Goal: Complete application form: Complete application form

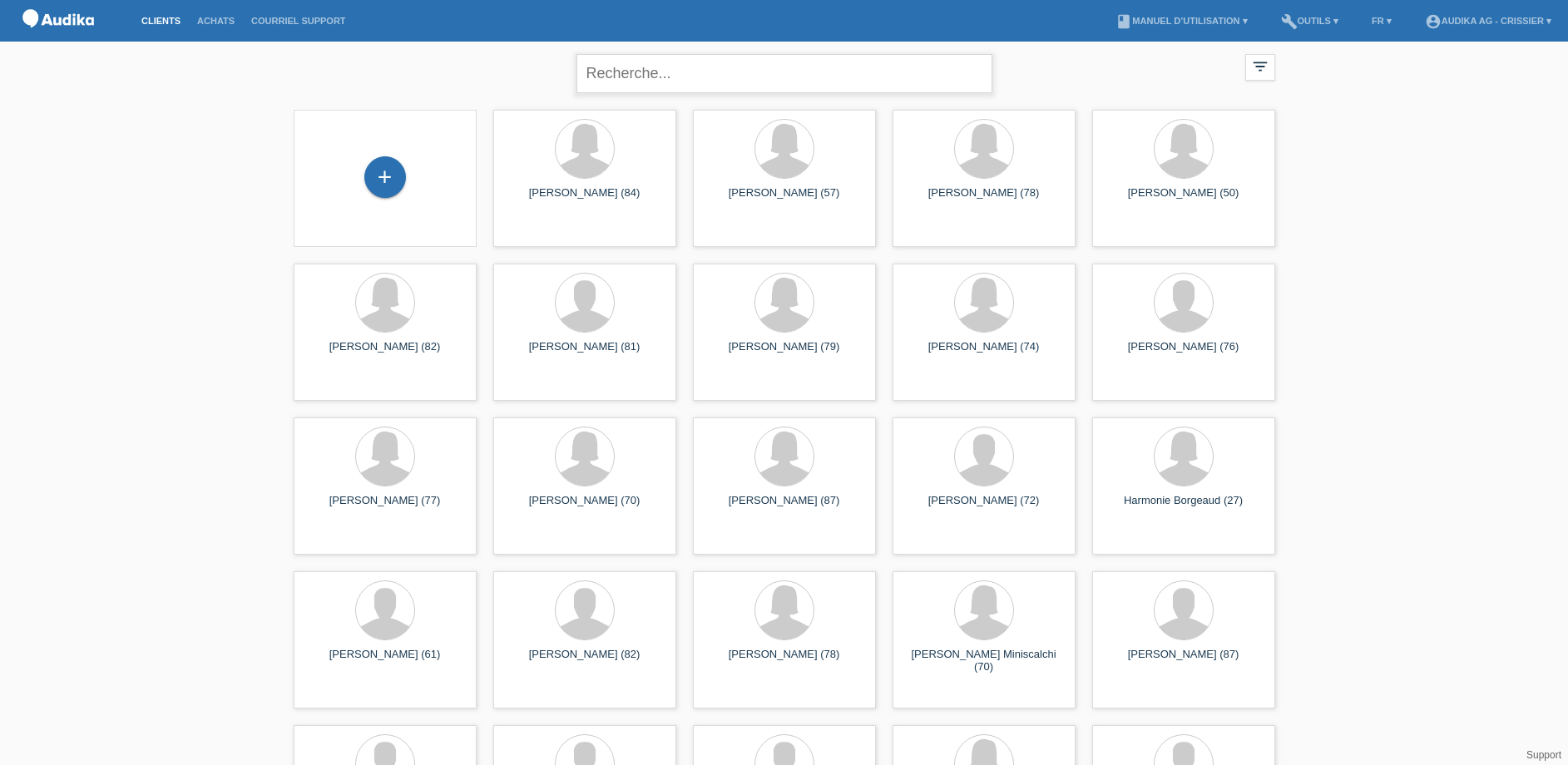
click at [671, 83] on input "text" at bounding box center [784, 73] width 416 height 39
type input "[PERSON_NAME]"
click at [376, 189] on div "+" at bounding box center [385, 177] width 42 height 42
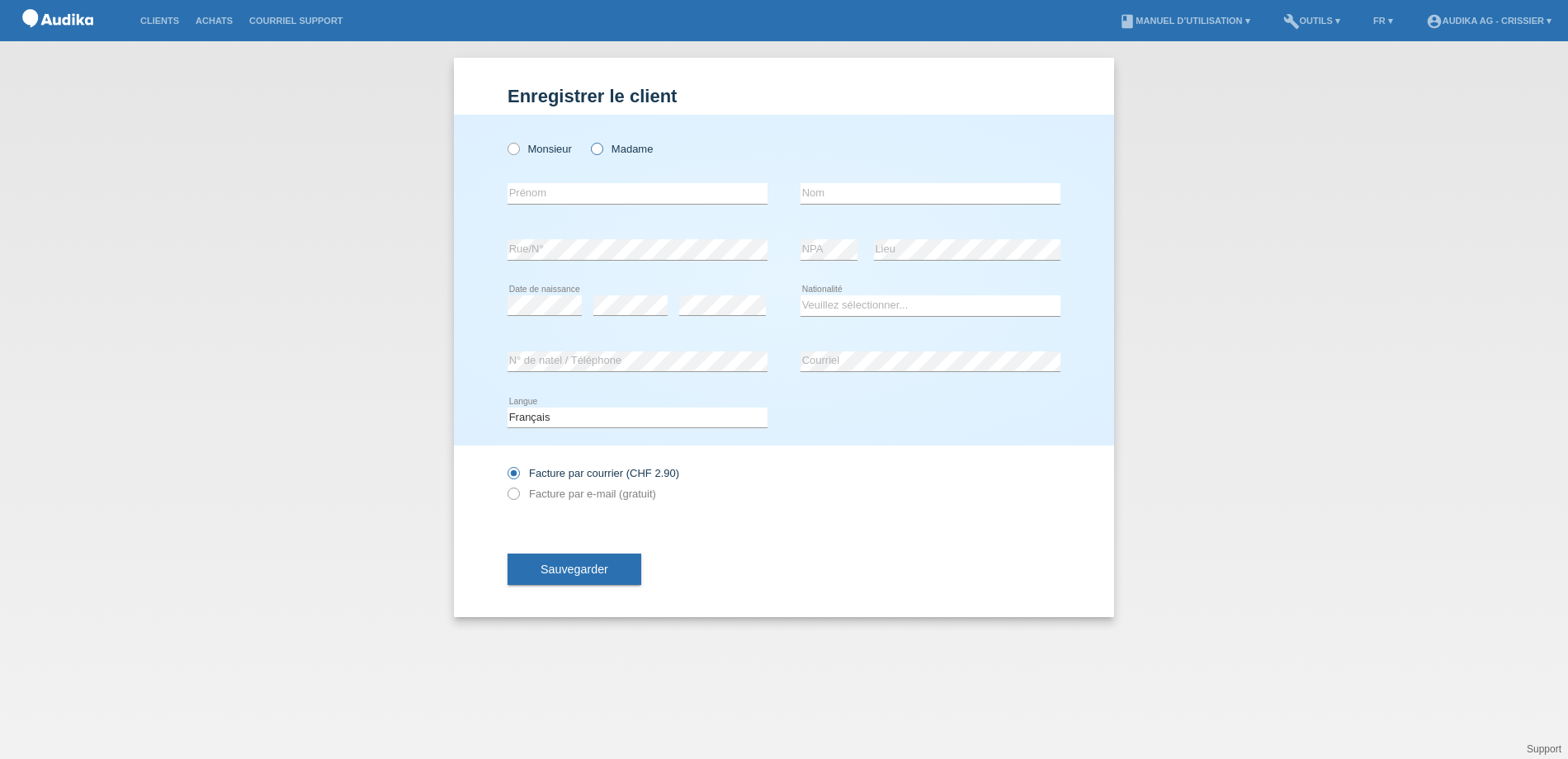
click at [589, 141] on icon at bounding box center [589, 141] width 0 height 0
click at [592, 144] on input "Madame" at bounding box center [596, 148] width 11 height 11
radio input "true"
click at [560, 200] on input "text" at bounding box center [637, 193] width 260 height 20
type input "Janine"
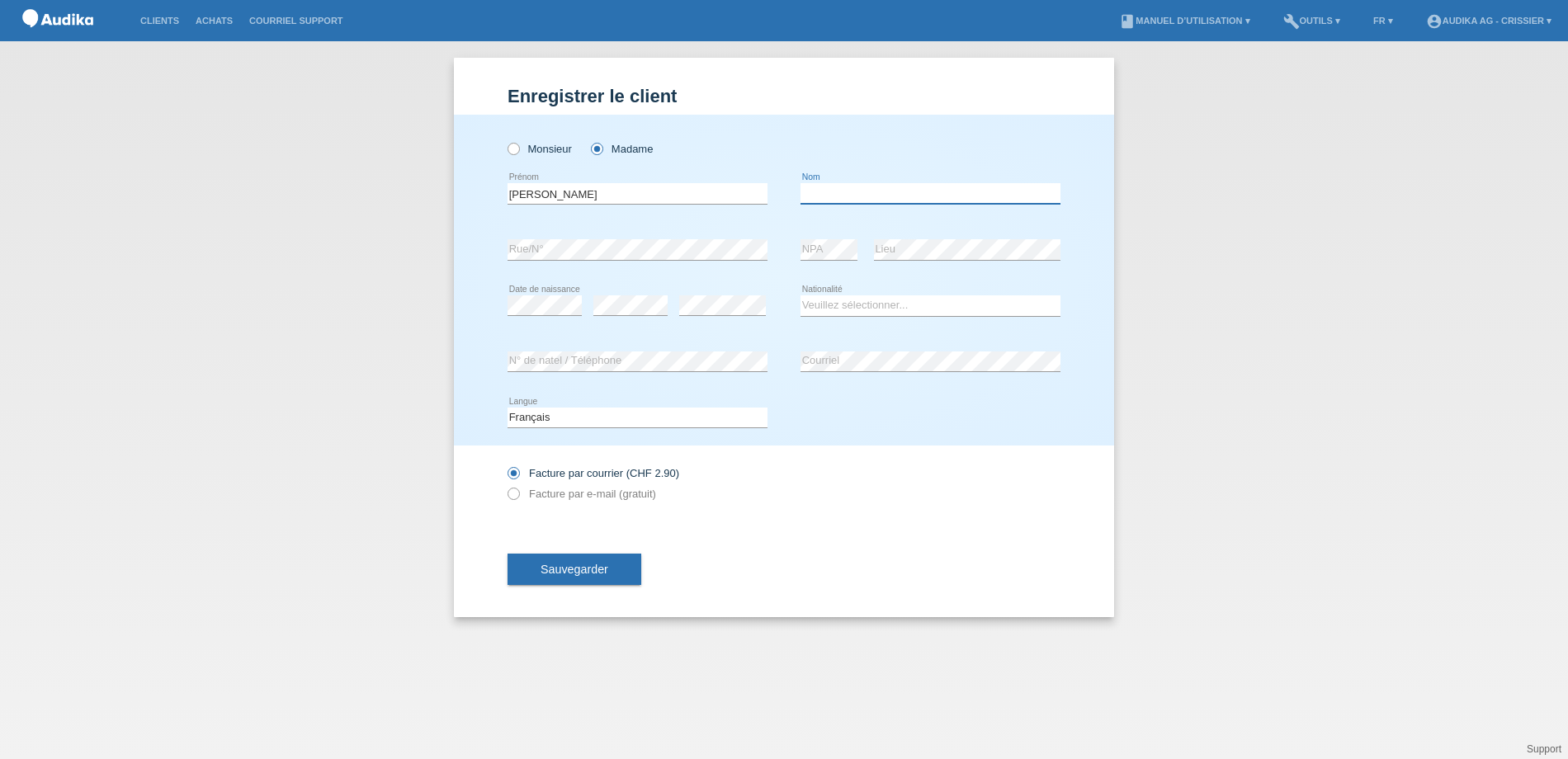
click at [864, 190] on input "text" at bounding box center [930, 193] width 260 height 20
type input "[PERSON_NAME]"
click at [822, 310] on select "Veuillez sélectionner... Suisse Allemagne Autriche Liechtenstein ------------ A…" at bounding box center [930, 305] width 260 height 20
select select "CH"
click at [800, 295] on select "Veuillez sélectionner... Suisse Allemagne Autriche Liechtenstein ------------ A…" at bounding box center [930, 305] width 260 height 20
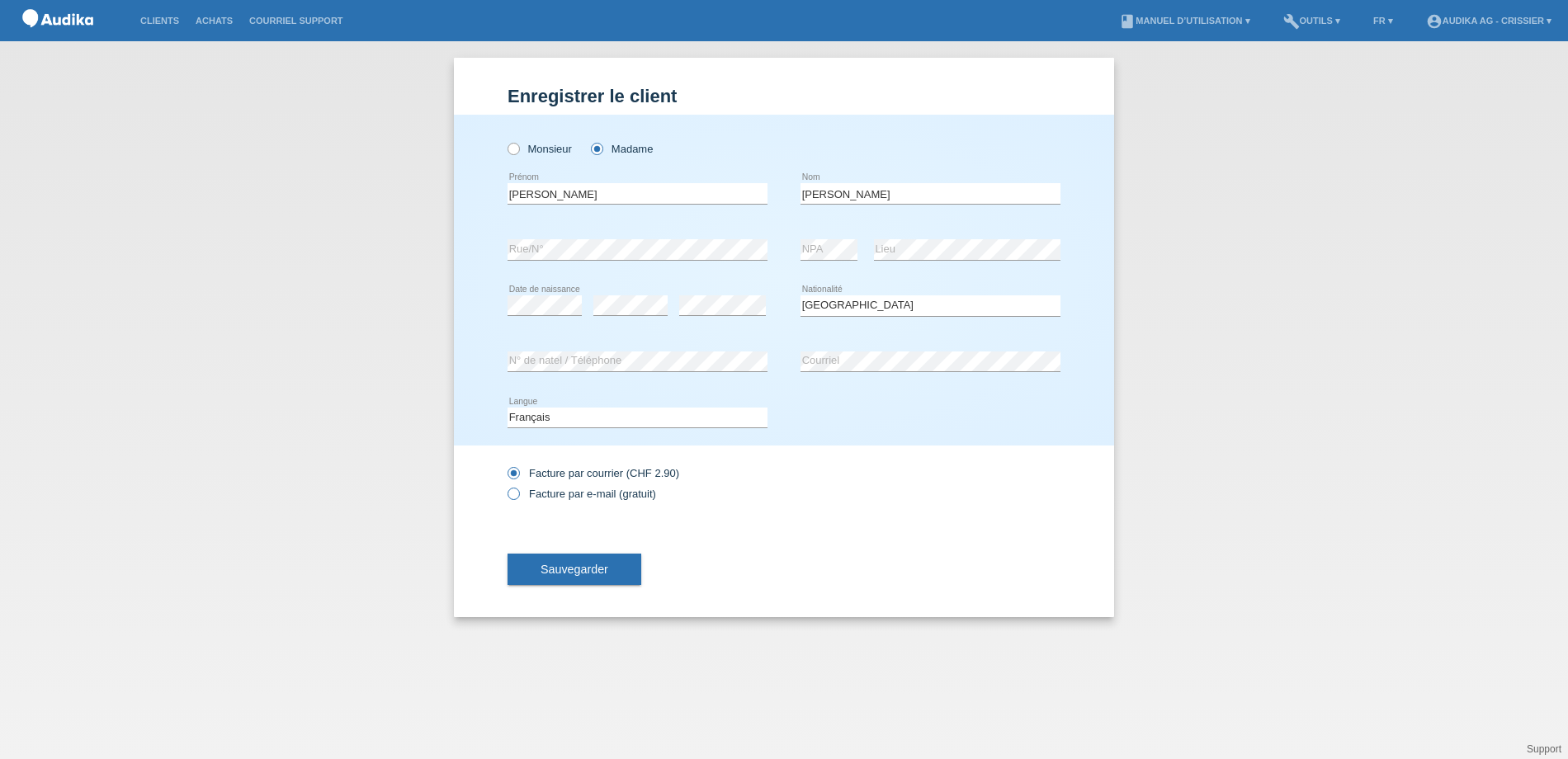
click at [505, 486] on icon at bounding box center [505, 486] width 0 height 0
click at [514, 492] on input "Facture par e-mail (gratuit)" at bounding box center [513, 498] width 11 height 20
radio input "true"
click at [598, 566] on span "Sauvegarder" at bounding box center [575, 569] width 68 height 13
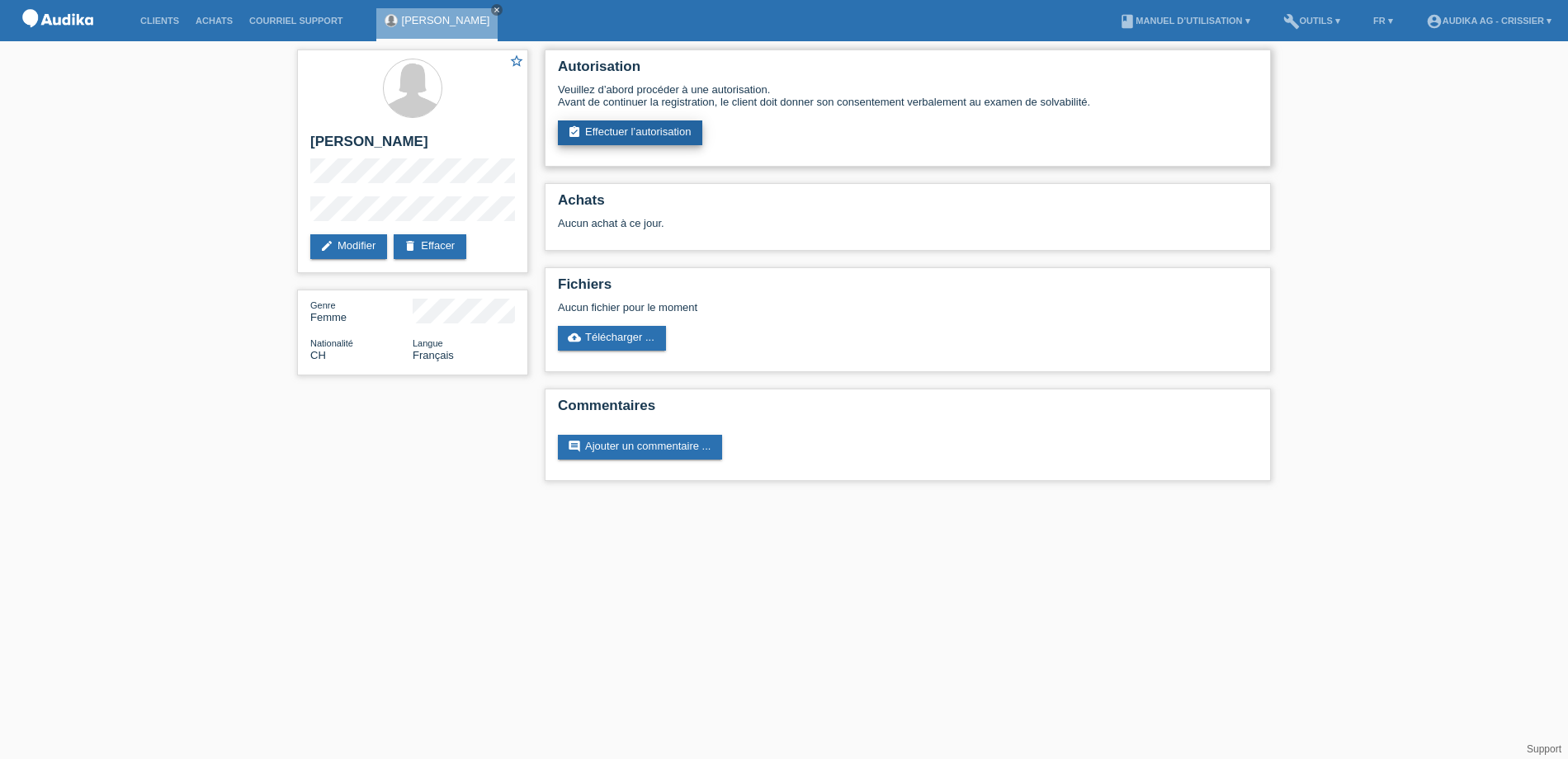
click at [659, 133] on link "assignment_turned_in Effectuer l’autorisation" at bounding box center [630, 132] width 144 height 25
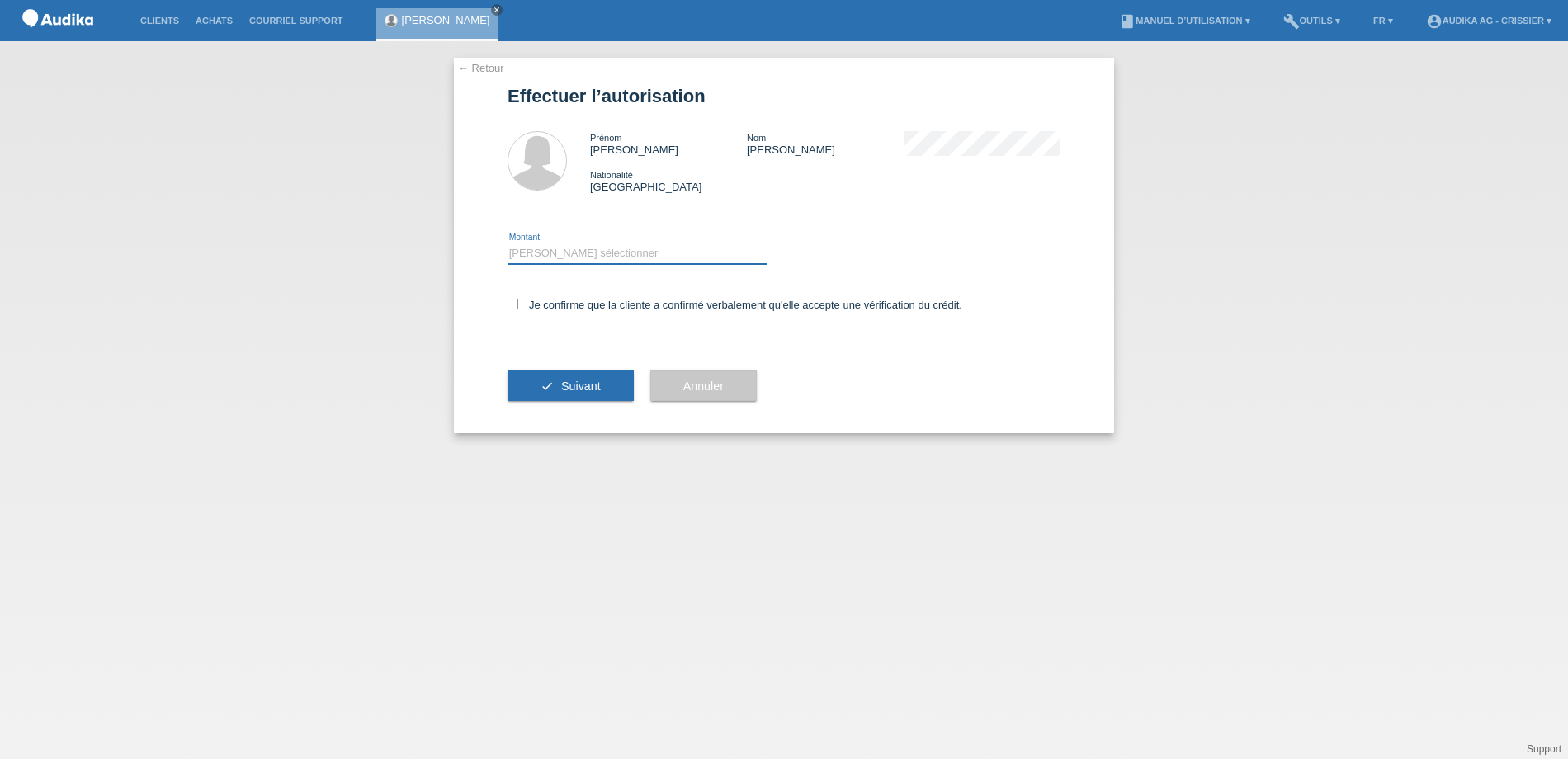
click at [525, 251] on select "Veuillez sélectionner CHF 1.00 - CHF 499.00 CHF 500.00 - CHF 1'999.00 CHF 2'000…" at bounding box center [637, 254] width 260 height 20
click at [555, 252] on select "Veuillez sélectionner CHF 1.00 - CHF 499.00 CHF 500.00 - CHF 1'999.00 CHF 2'000…" at bounding box center [637, 254] width 260 height 20
select select "3"
click at [508, 244] on select "Veuillez sélectionner CHF 1.00 - CHF 499.00 CHF 500.00 - CHF 1'999.00 CHF 2'000…" at bounding box center [637, 254] width 260 height 20
click at [512, 300] on icon at bounding box center [513, 305] width 11 height 11
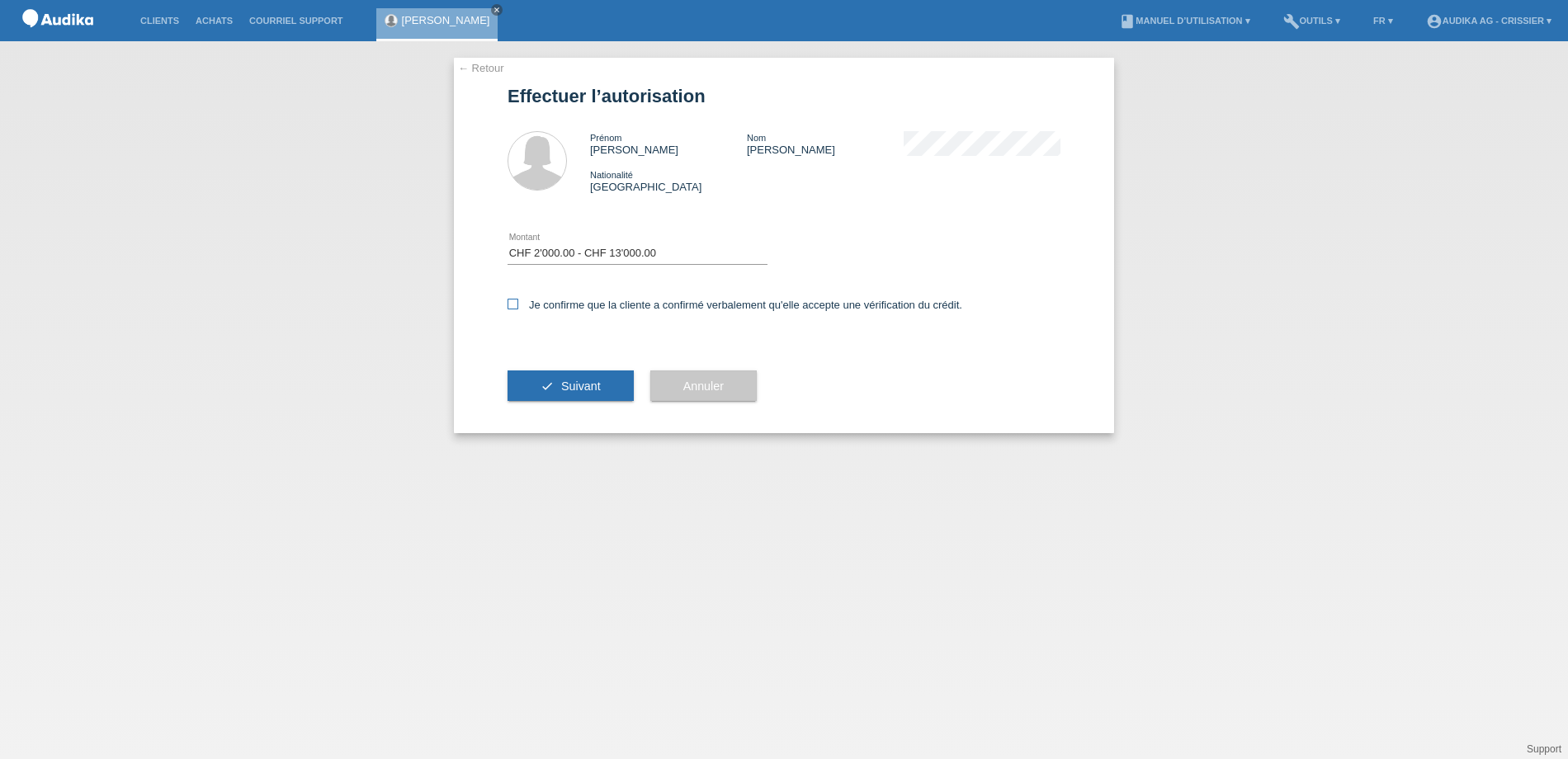
click at [512, 300] on input "Je confirme que la cliente a confirmé verbalement qu'elle accepte une vérificat…" at bounding box center [513, 305] width 11 height 11
checkbox input "true"
click at [577, 385] on span "Suivant" at bounding box center [580, 386] width 40 height 13
